Goal: Transaction & Acquisition: Purchase product/service

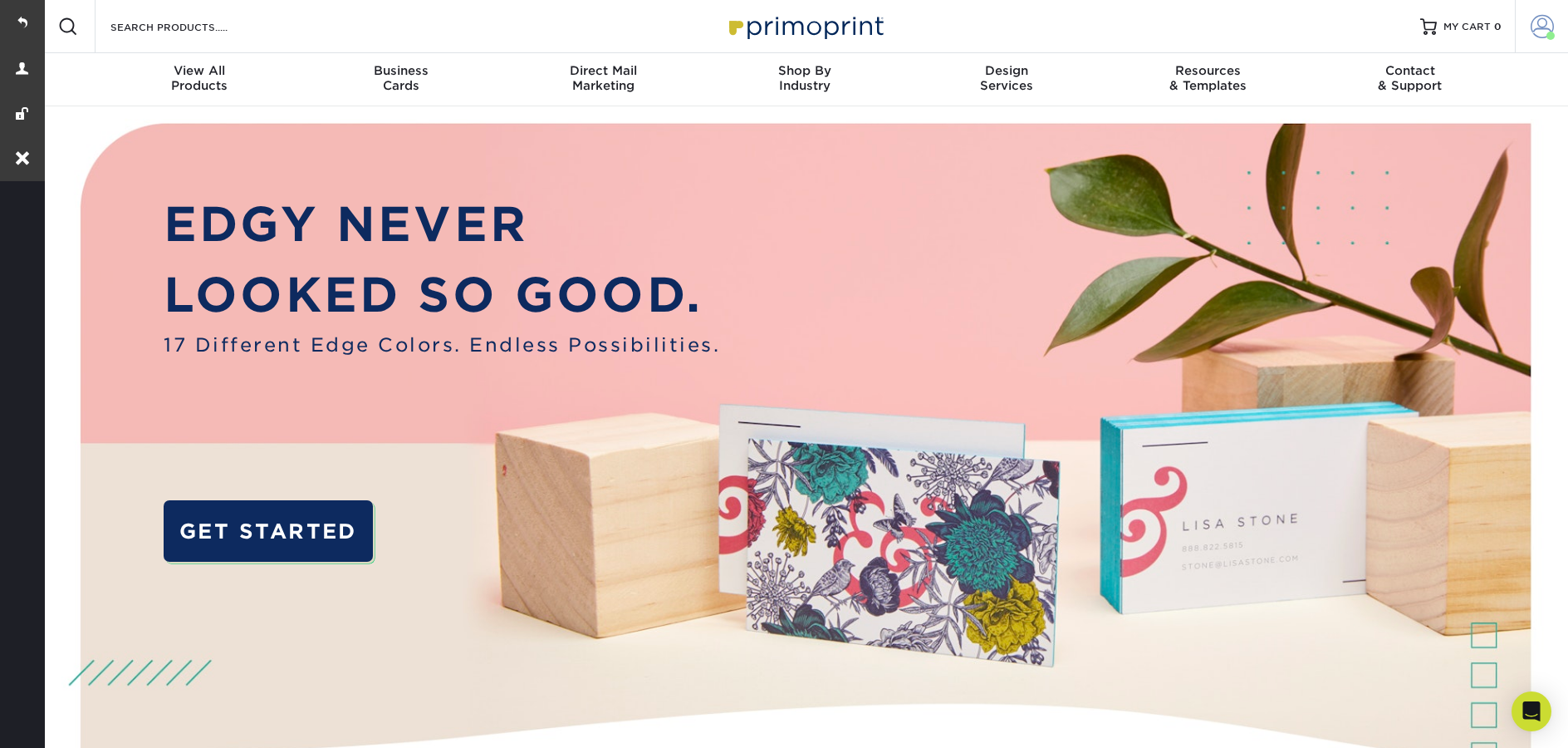
click at [1528, 24] on link "Account" at bounding box center [1542, 27] width 54 height 54
click at [1559, 38] on link "Account" at bounding box center [1542, 27] width 54 height 54
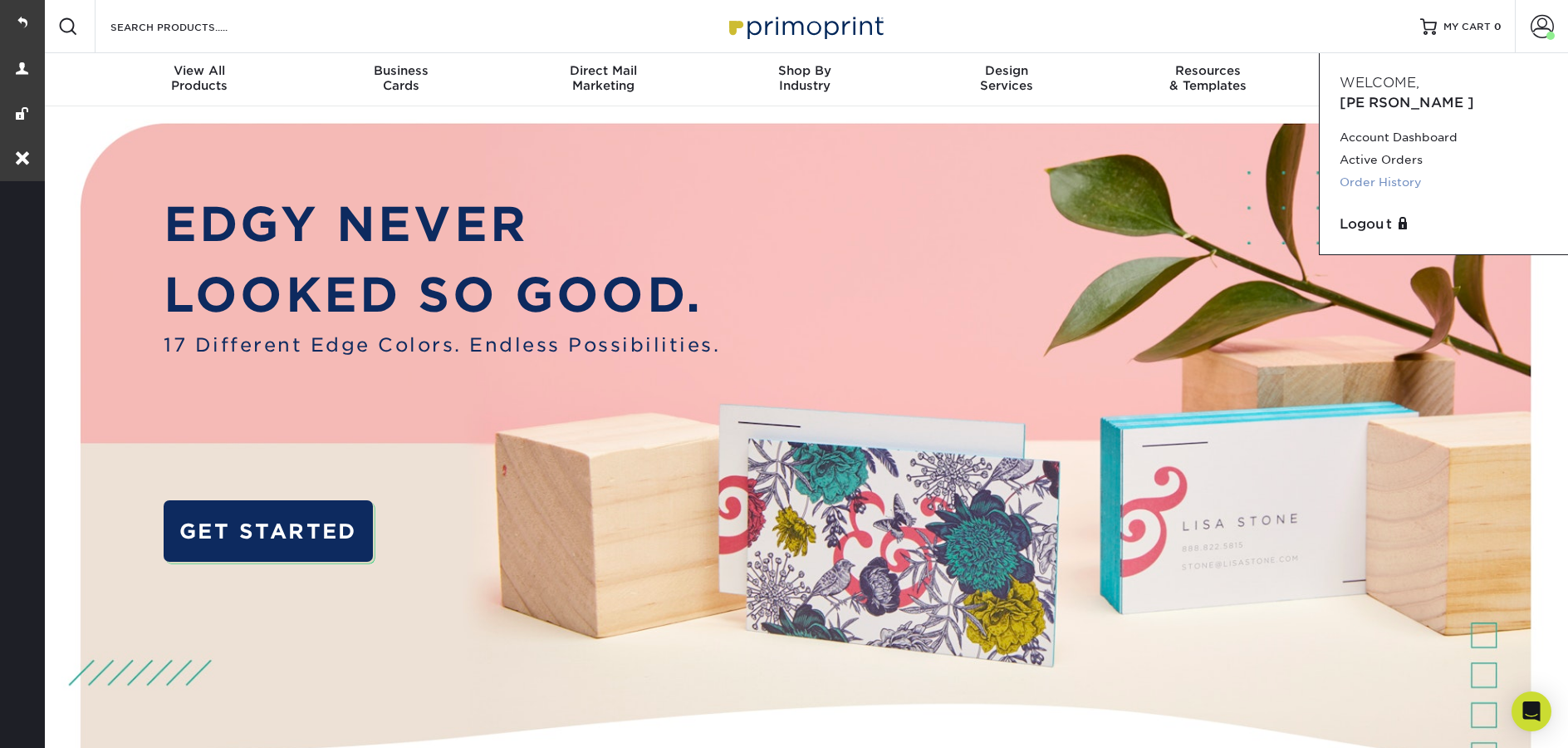
click at [1401, 171] on link "Order History" at bounding box center [1444, 182] width 209 height 22
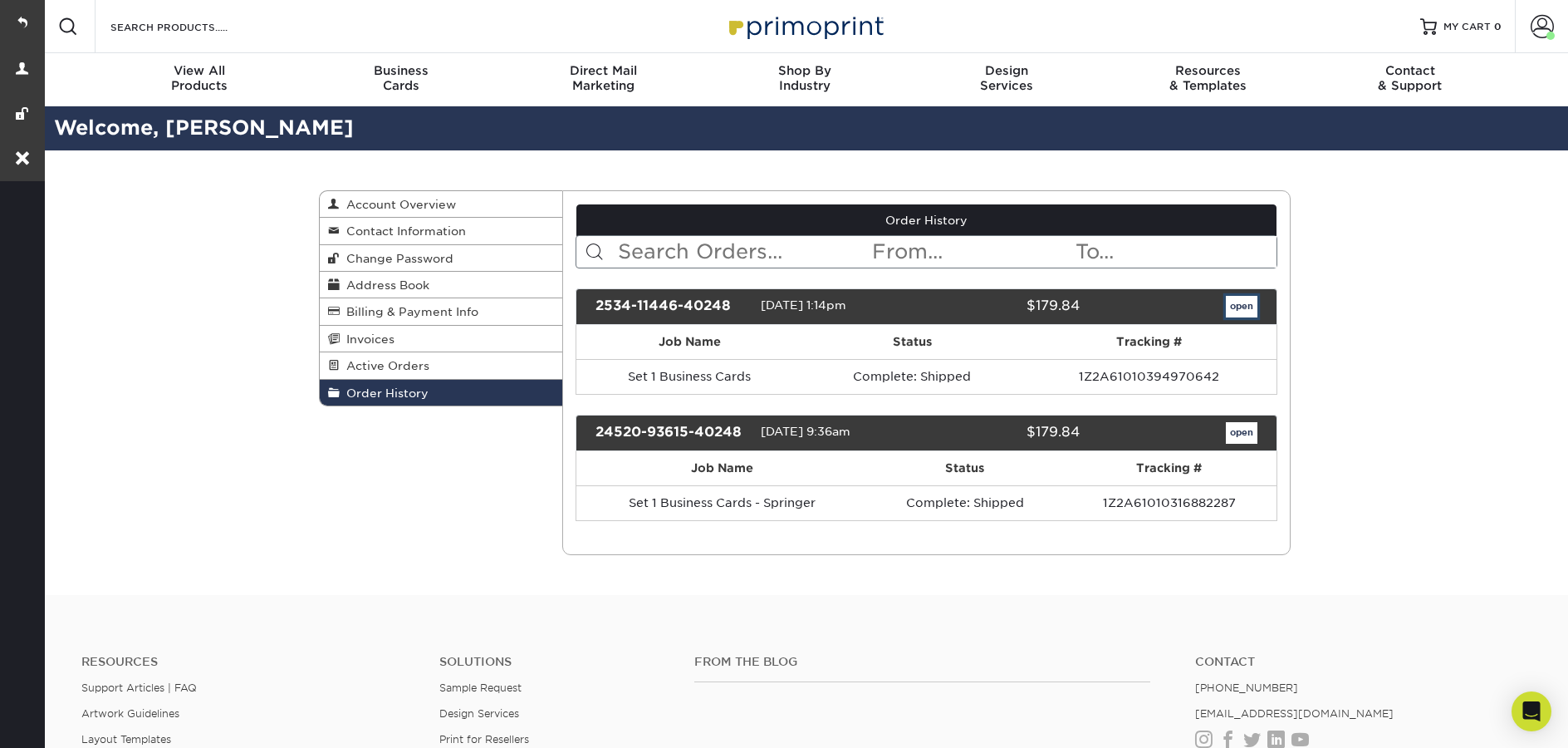
click at [1254, 303] on link "open" at bounding box center [1242, 306] width 31 height 21
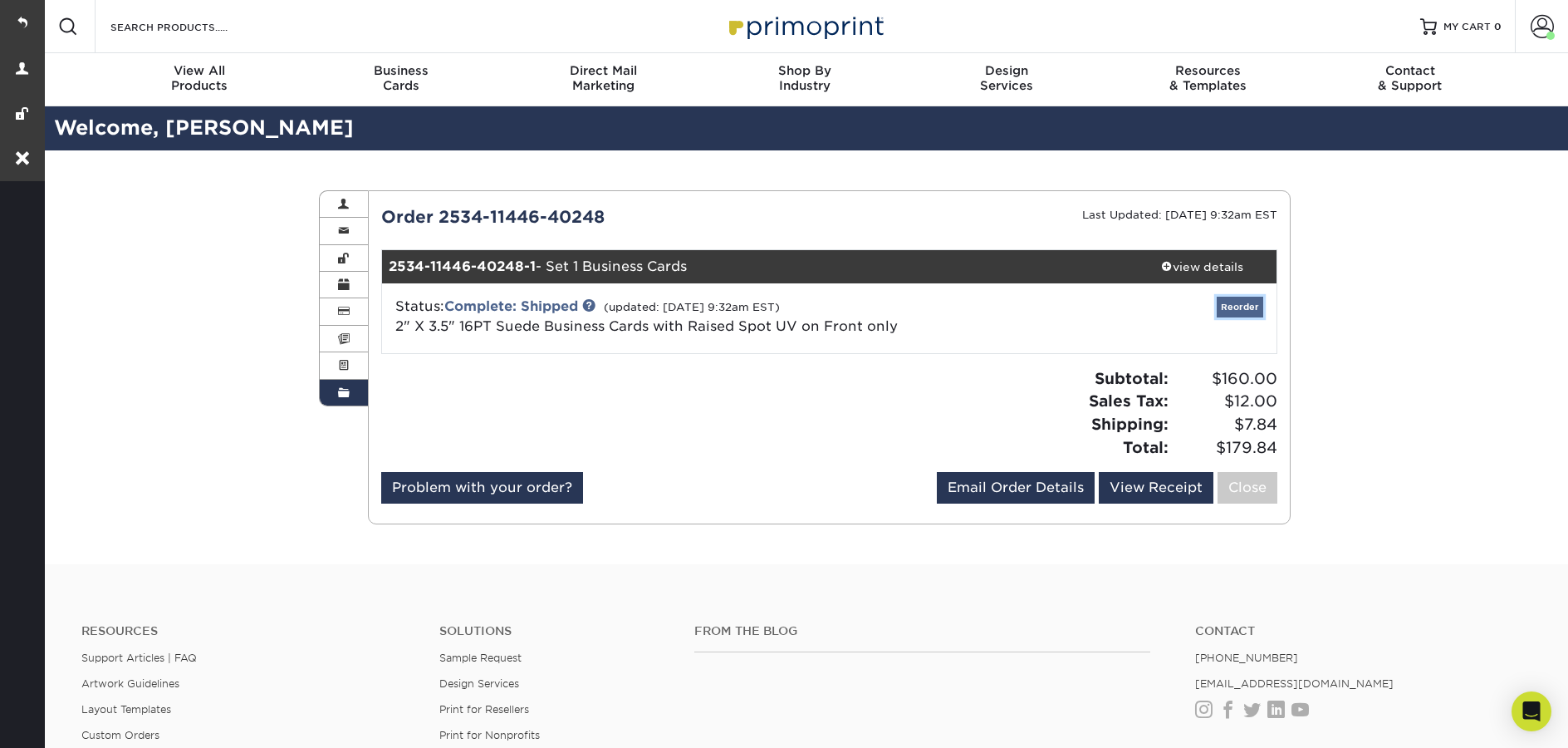
click at [1252, 302] on link "Reorder" at bounding box center [1240, 307] width 46 height 20
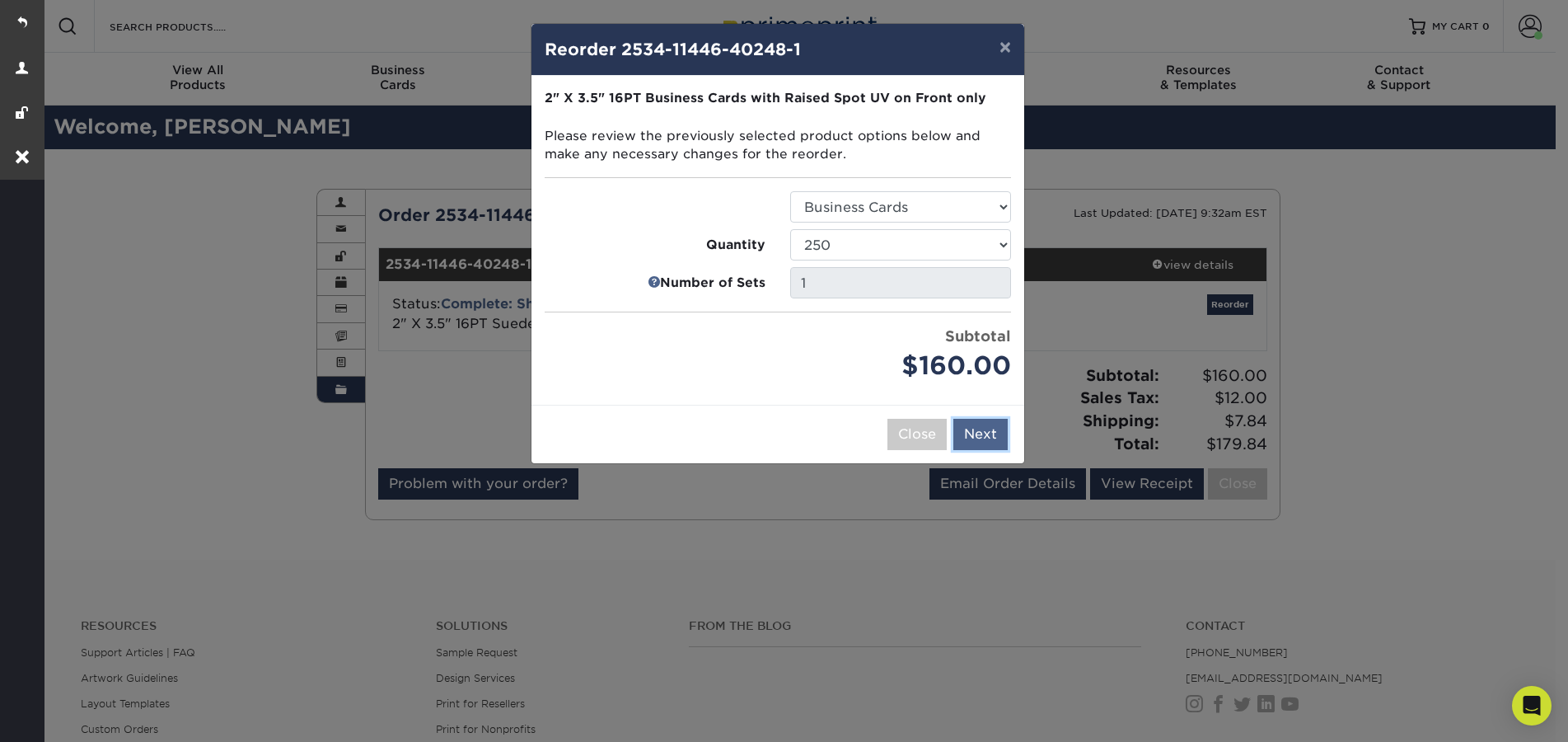
click at [994, 443] on button "Next" at bounding box center [980, 434] width 54 height 31
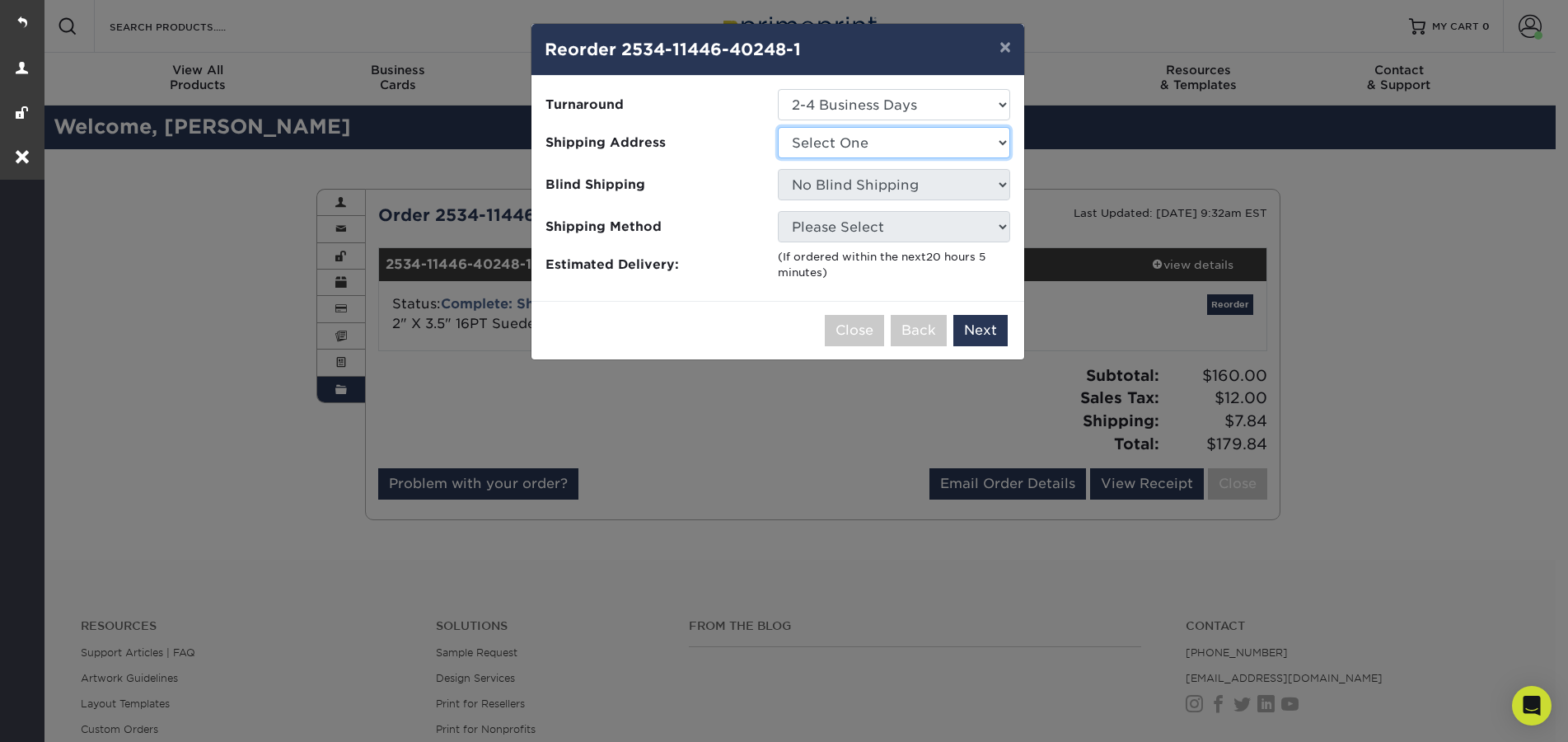
click at [832, 140] on select "Select One Business Cards 1" at bounding box center [893, 142] width 232 height 31
select select "263846"
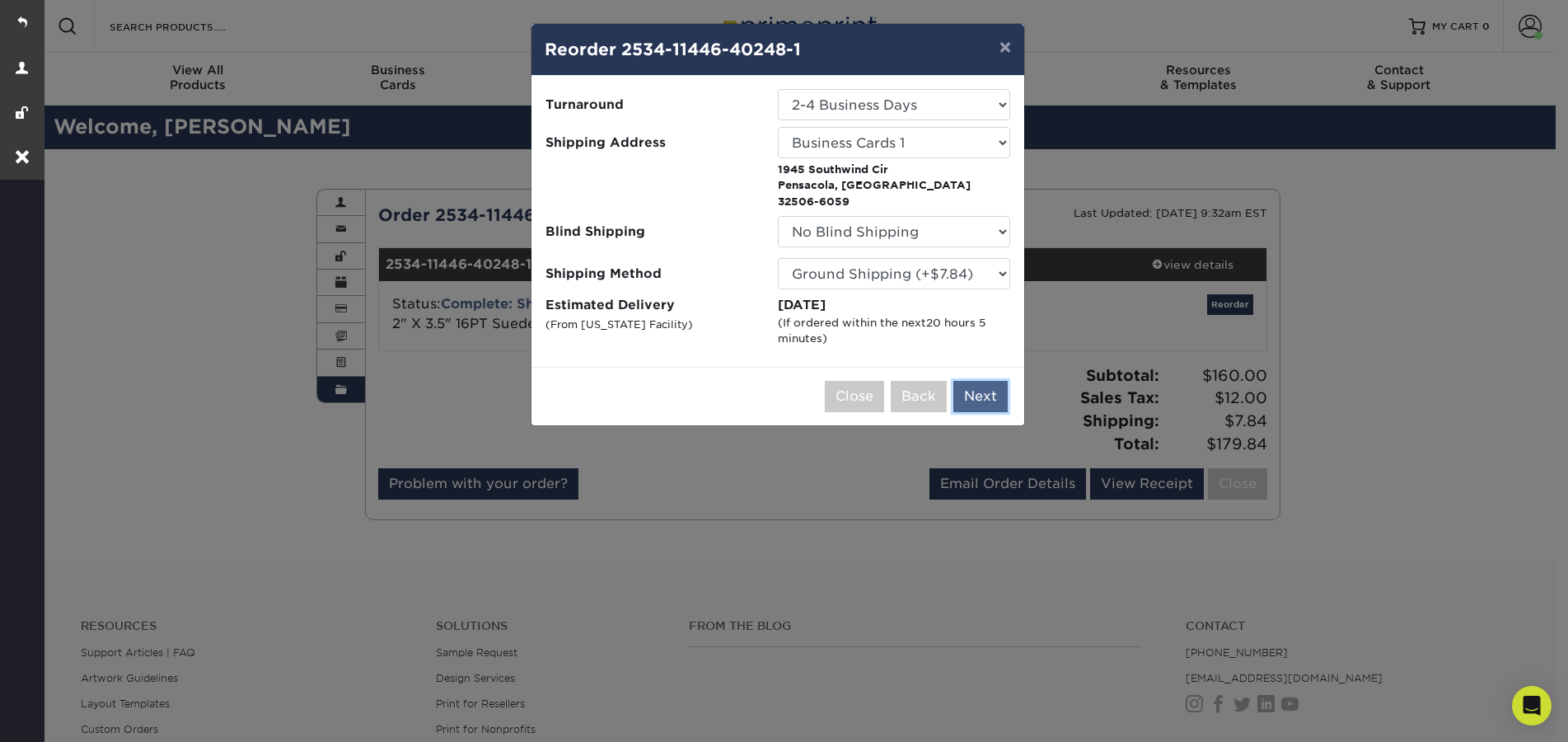
click at [988, 381] on button "Next" at bounding box center [980, 396] width 54 height 31
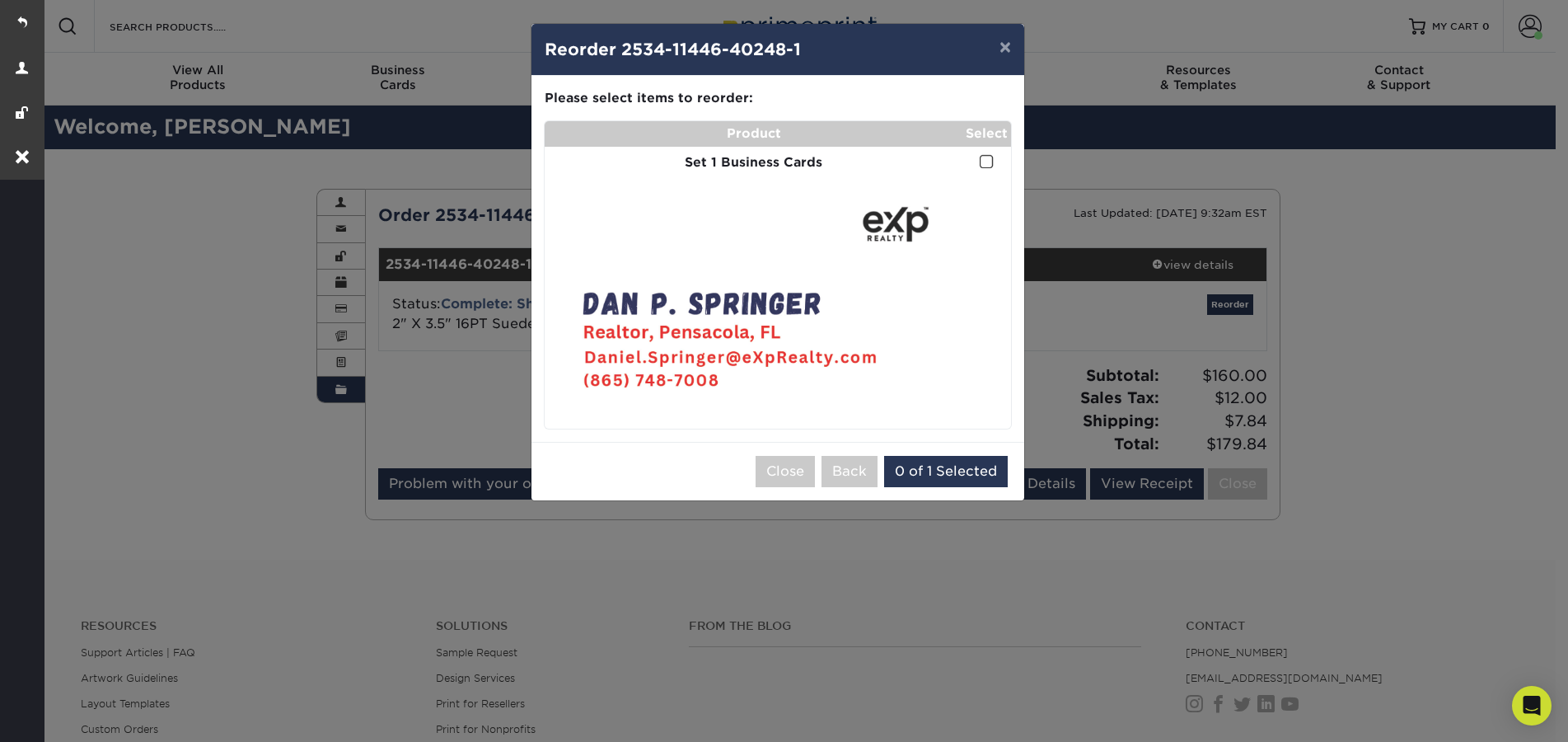
click at [996, 164] on td at bounding box center [986, 162] width 49 height 32
click at [986, 161] on span at bounding box center [986, 161] width 14 height 16
click at [0, 0] on input "checkbox" at bounding box center [0, 0] width 0 height 0
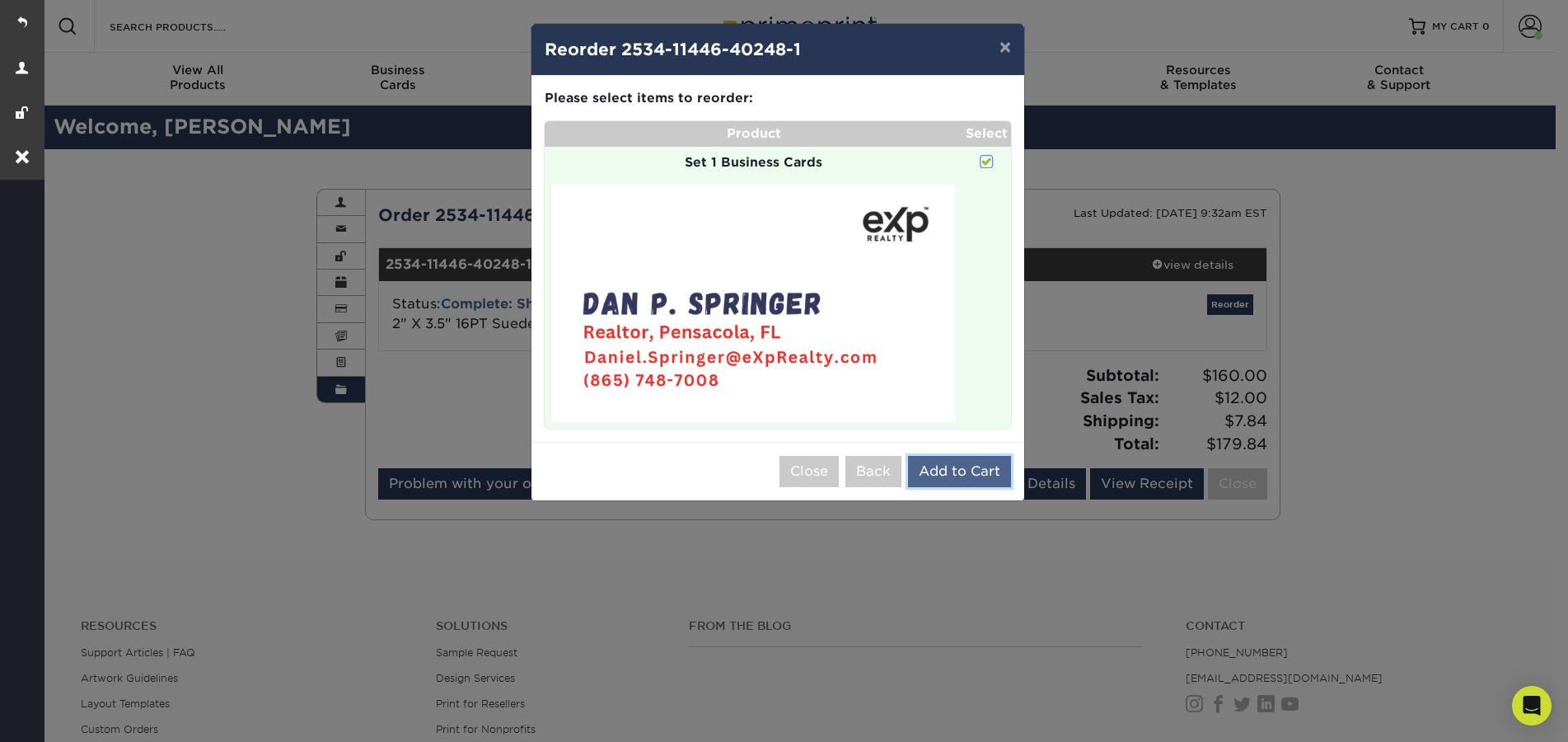
click at [996, 481] on button "Add to Cart" at bounding box center [959, 471] width 103 height 31
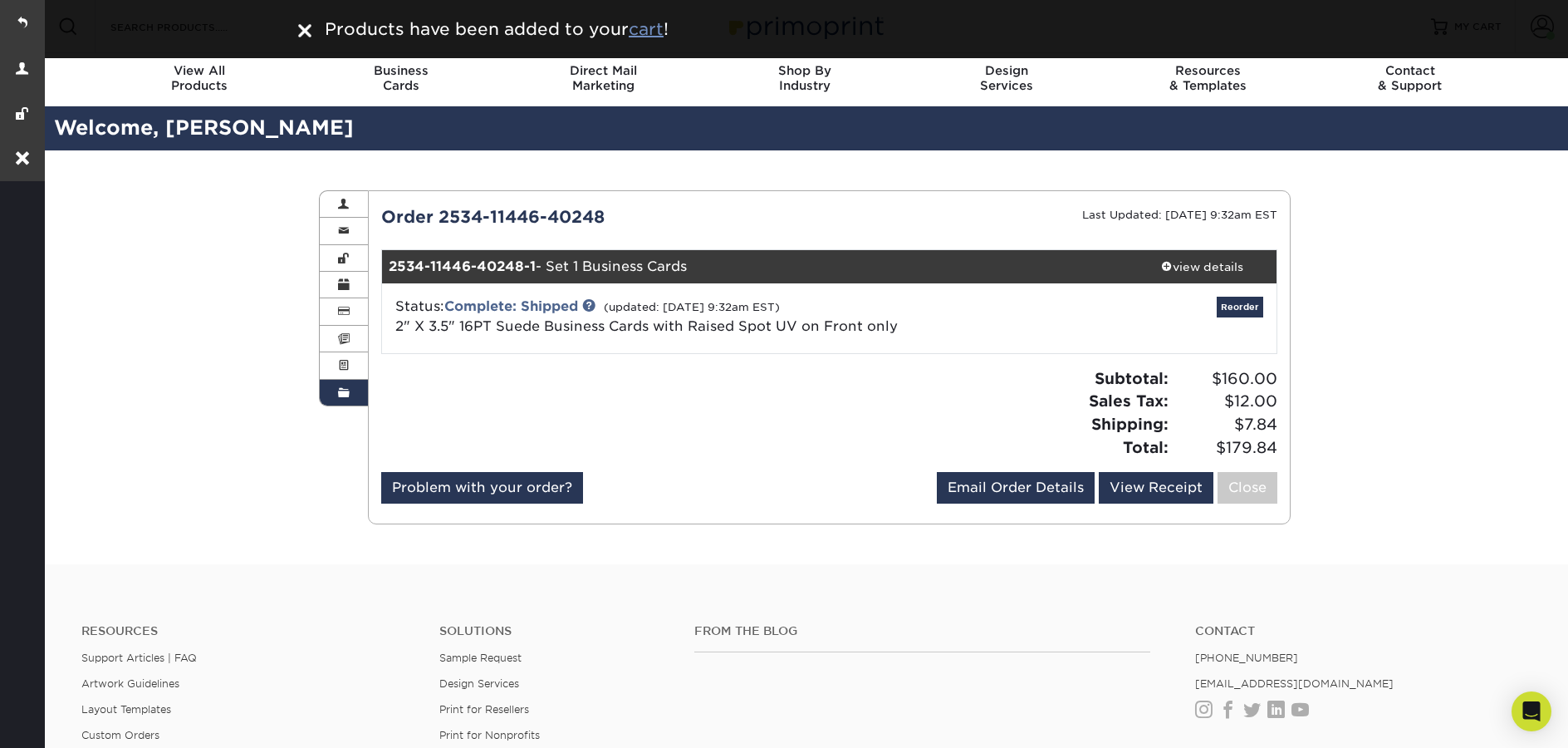
click at [663, 28] on u "cart" at bounding box center [646, 30] width 35 height 20
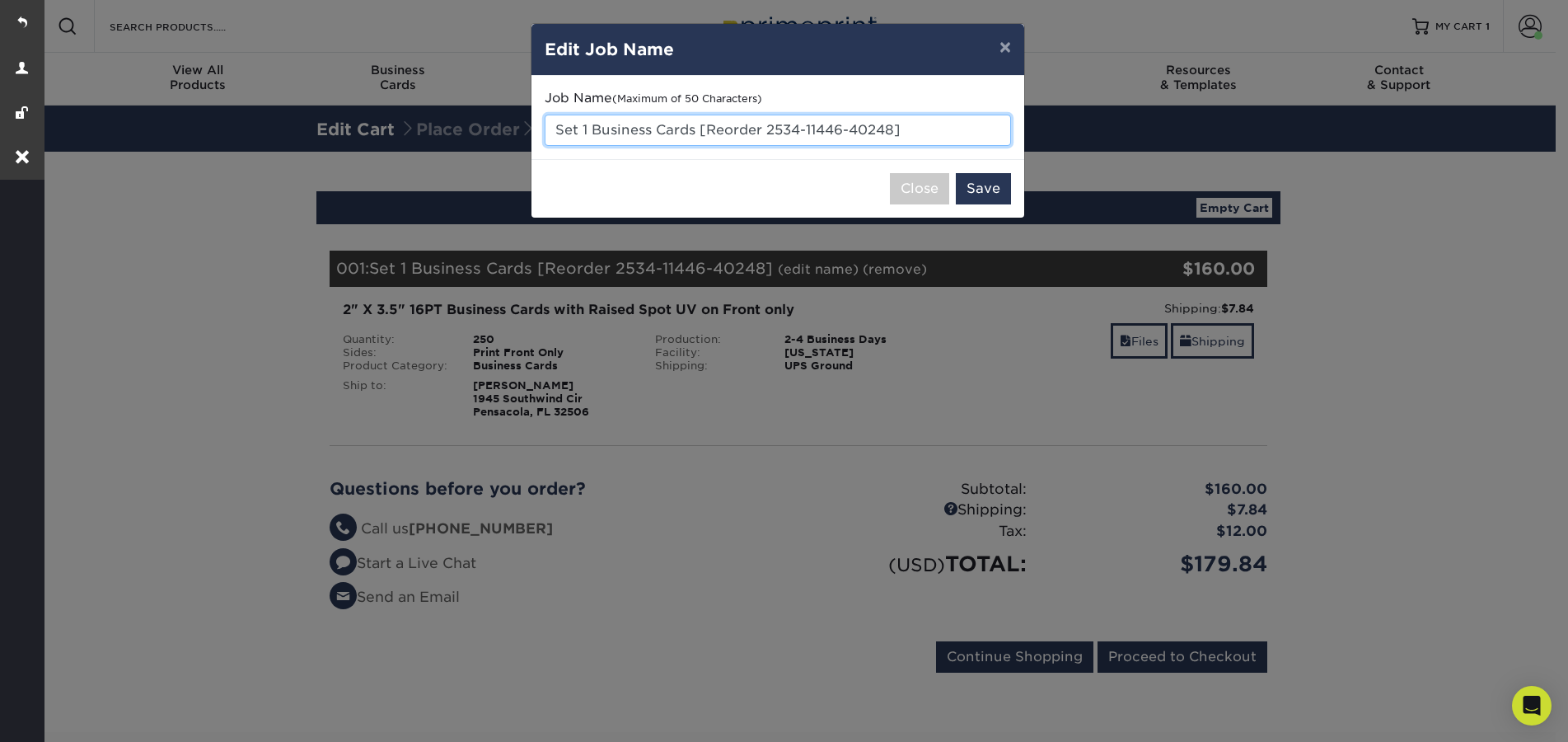
drag, startPoint x: 903, startPoint y: 128, endPoint x: 740, endPoint y: 128, distance: 163.0
click at [740, 128] on input "Set 1 Business Cards [Reorder 2534-11446-40248]" at bounding box center [778, 130] width 467 height 31
drag, startPoint x: 919, startPoint y: 134, endPoint x: 694, endPoint y: 134, distance: 225.0
click at [694, 134] on input "Set 1 Business Cards [Reorder 2534-11446-40248]" at bounding box center [778, 130] width 467 height 31
click at [593, 130] on input "Set 1 Business Cards" at bounding box center [778, 130] width 467 height 31
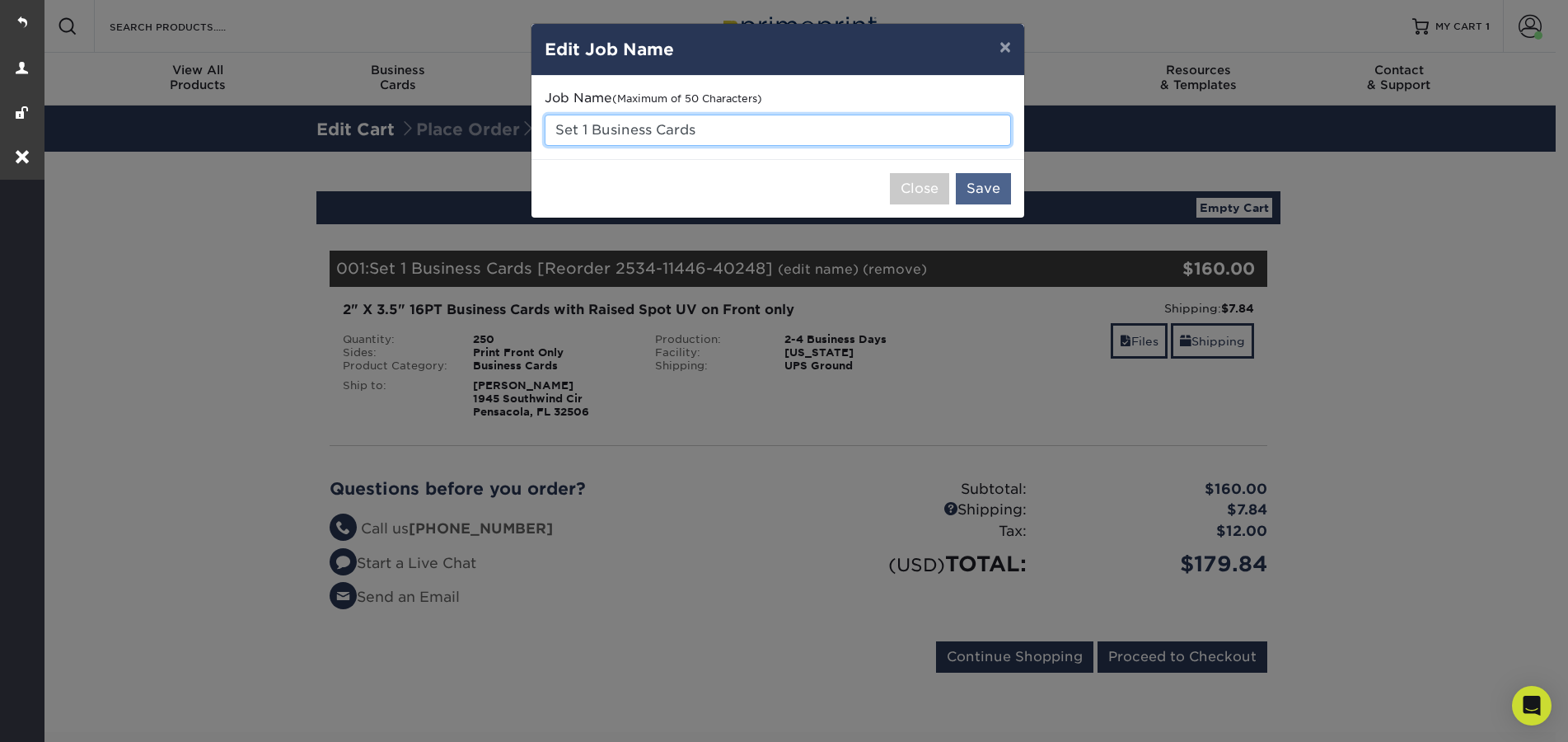
type input "Set 1 Business Cards"
click at [1001, 191] on button "Save" at bounding box center [983, 189] width 55 height 31
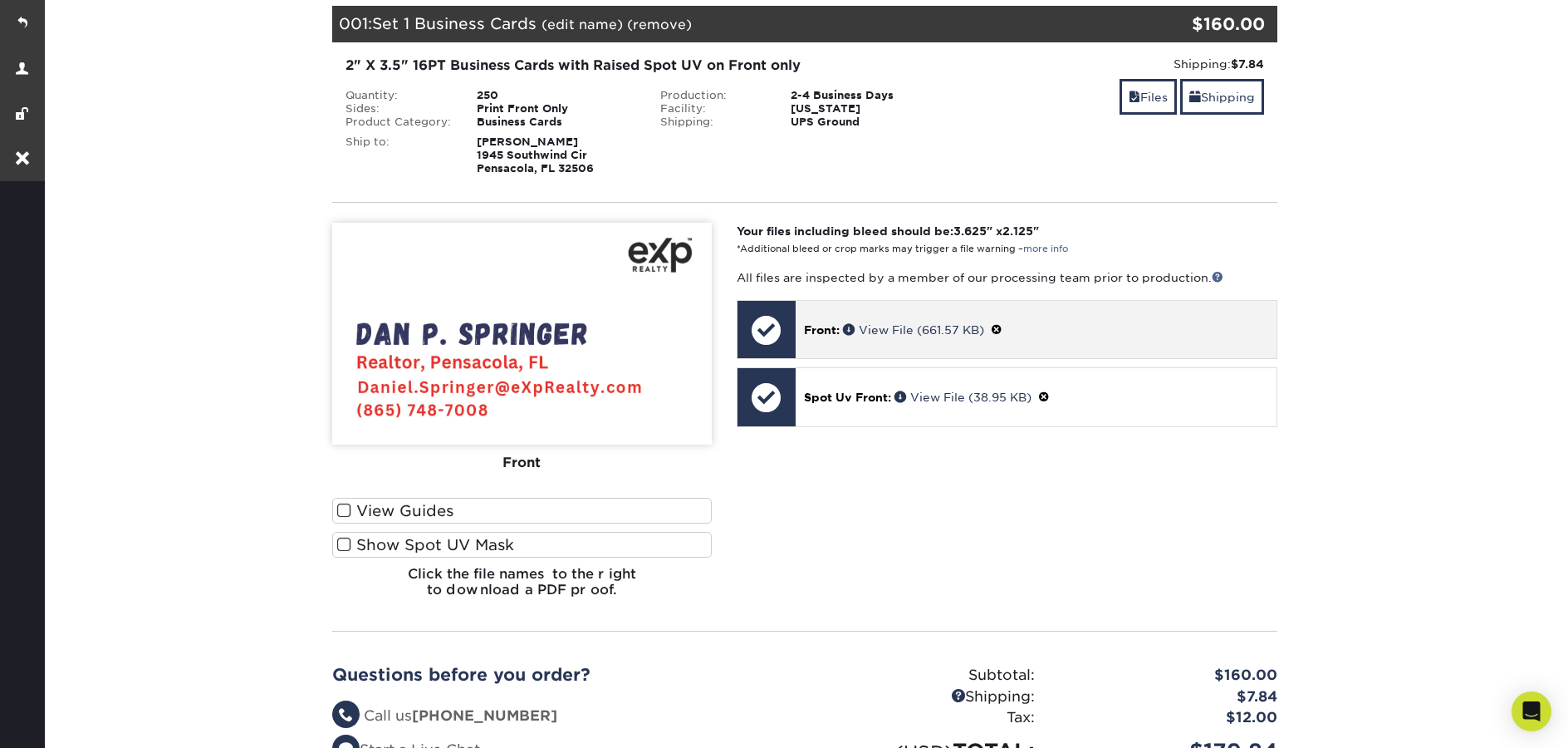
click at [1000, 328] on span at bounding box center [997, 330] width 12 height 13
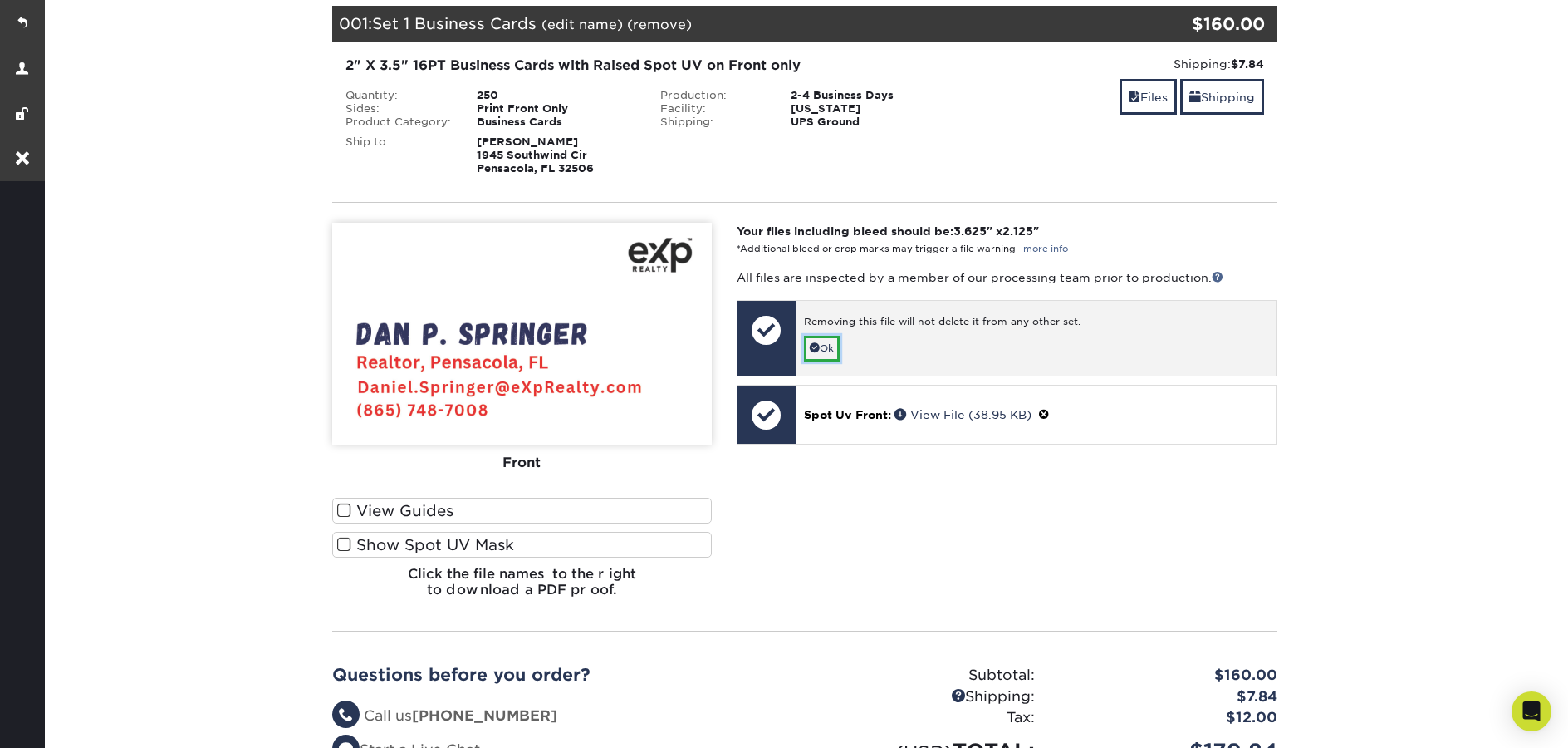
click at [830, 351] on link "Ok" at bounding box center [822, 349] width 36 height 26
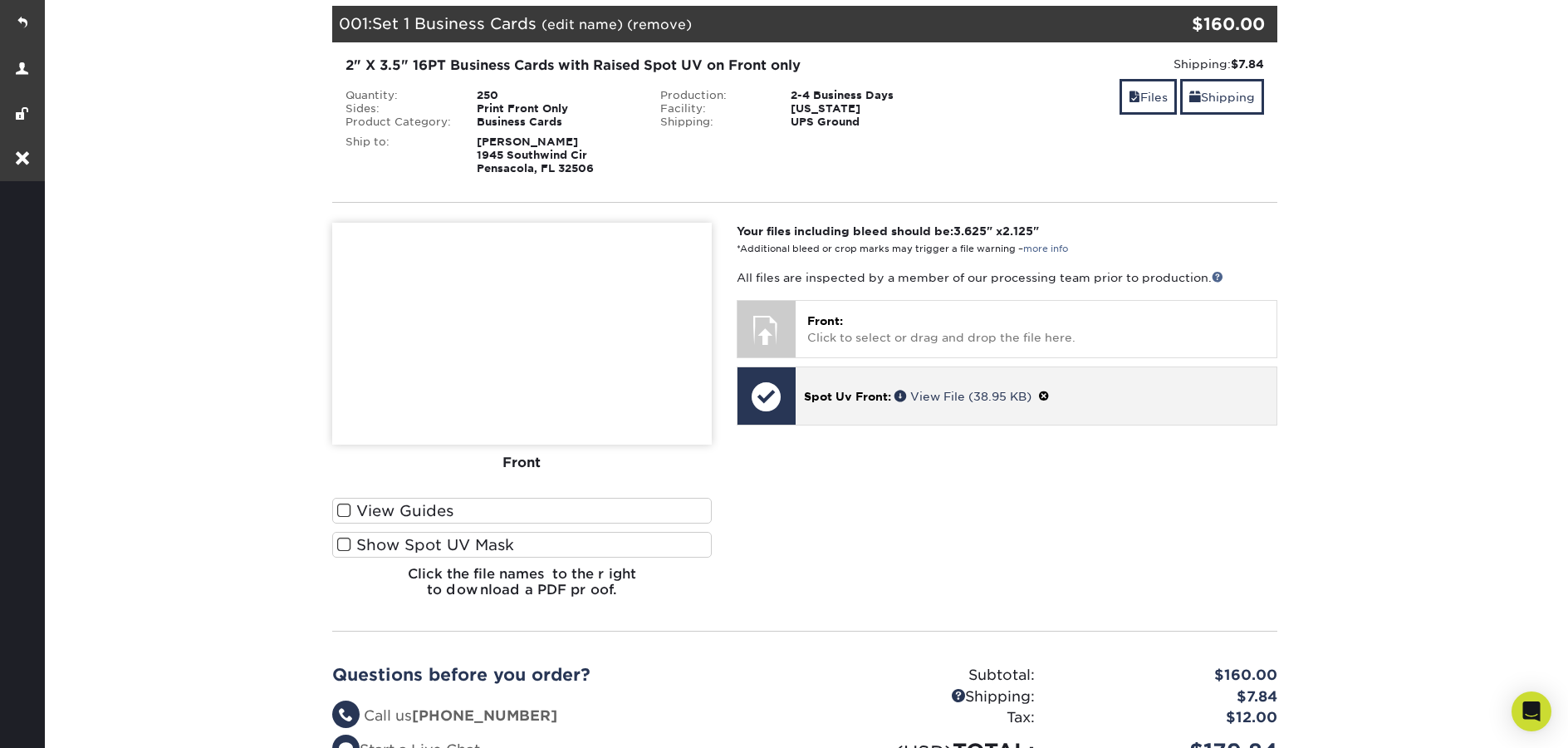
click at [1047, 397] on span at bounding box center [1044, 396] width 12 height 13
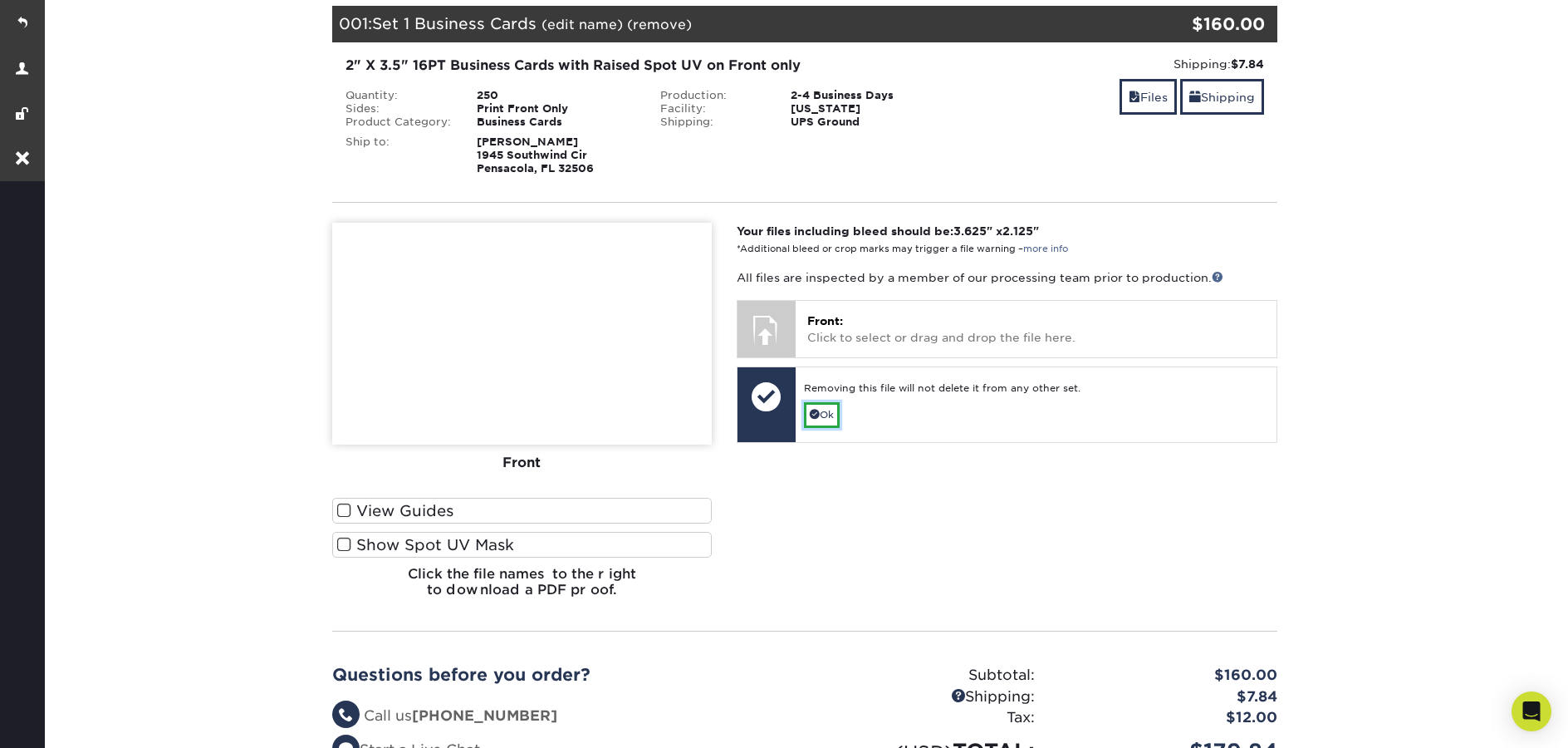
drag, startPoint x: 835, startPoint y: 415, endPoint x: 856, endPoint y: 424, distance: 22.8
click at [835, 415] on link "Ok" at bounding box center [822, 415] width 36 height 26
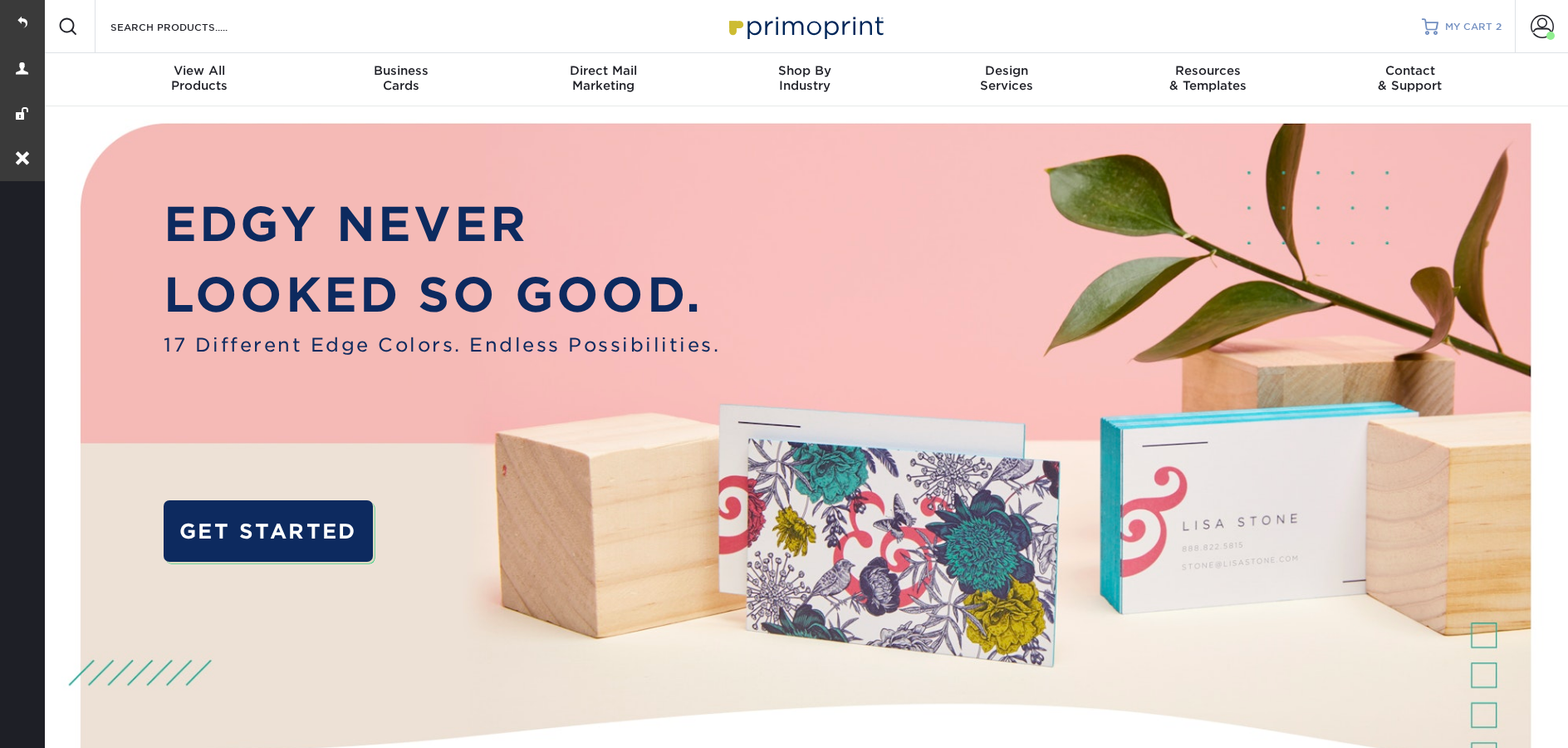
click at [1464, 29] on span "MY CART" at bounding box center [1468, 27] width 47 height 14
